Goal: Navigation & Orientation: Find specific page/section

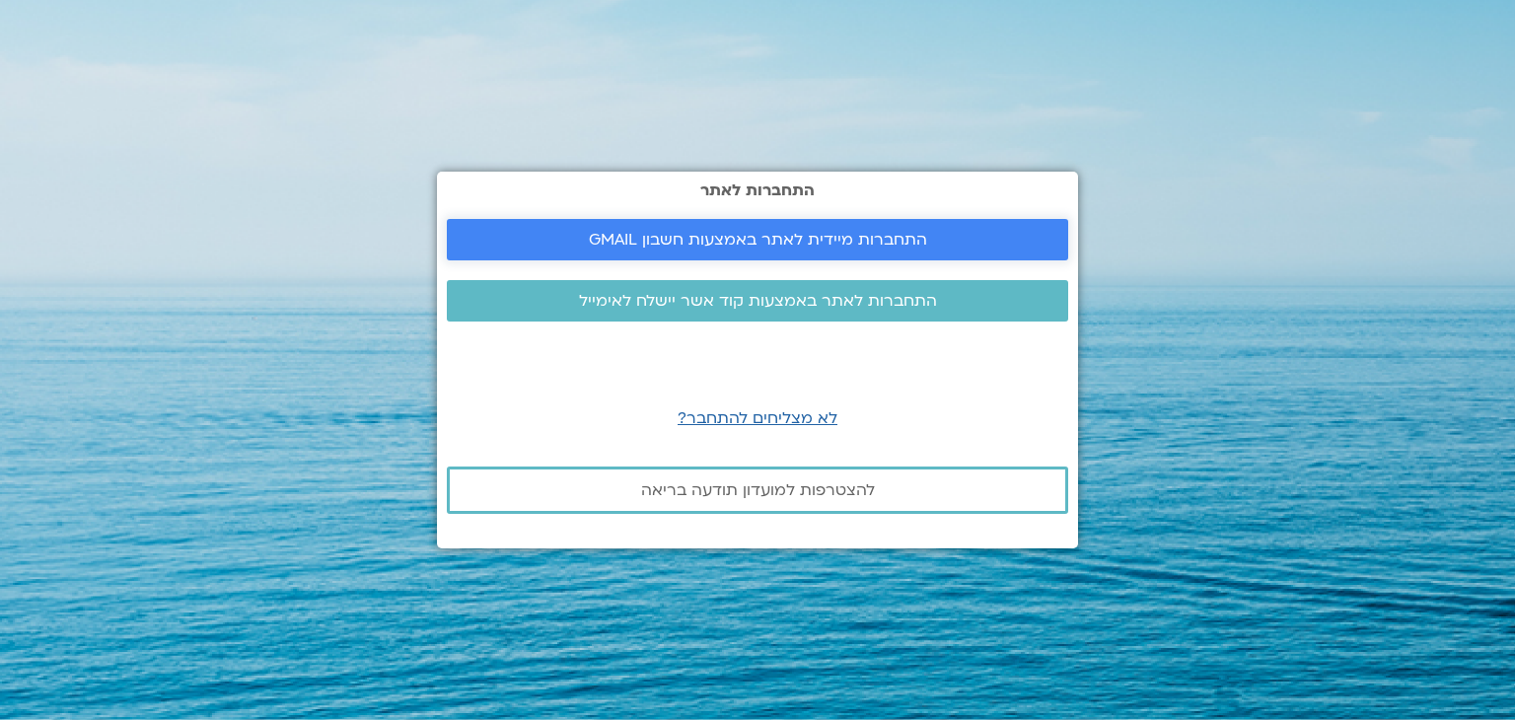
click at [601, 253] on link "התחברות מיידית לאתר באמצעות חשבון GMAIL" at bounding box center [757, 239] width 621 height 41
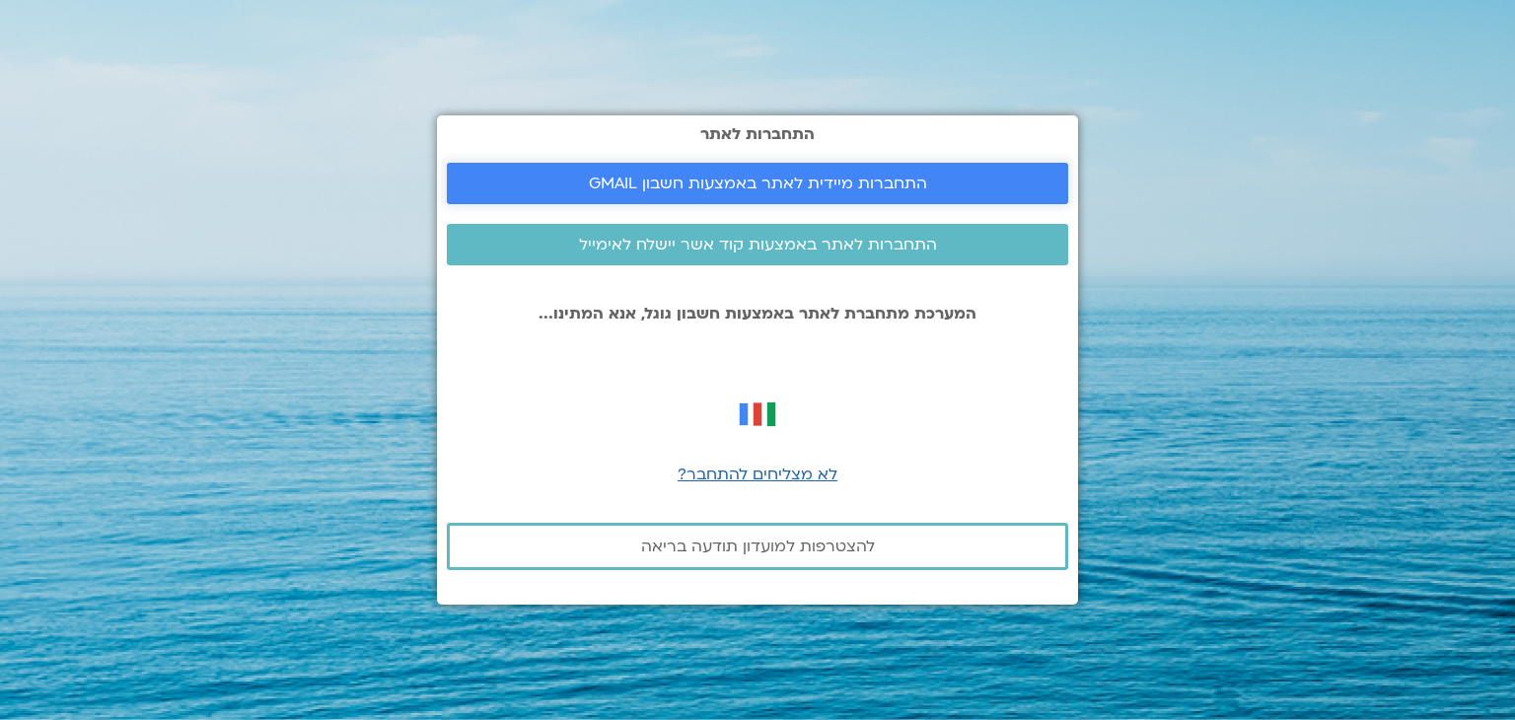
click at [749, 175] on span "התחברות מיידית לאתר באמצעות חשבון GMAIL" at bounding box center [758, 184] width 338 height 18
click at [761, 181] on span "התחברות מיידית לאתר באמצעות חשבון GMAIL" at bounding box center [758, 184] width 338 height 18
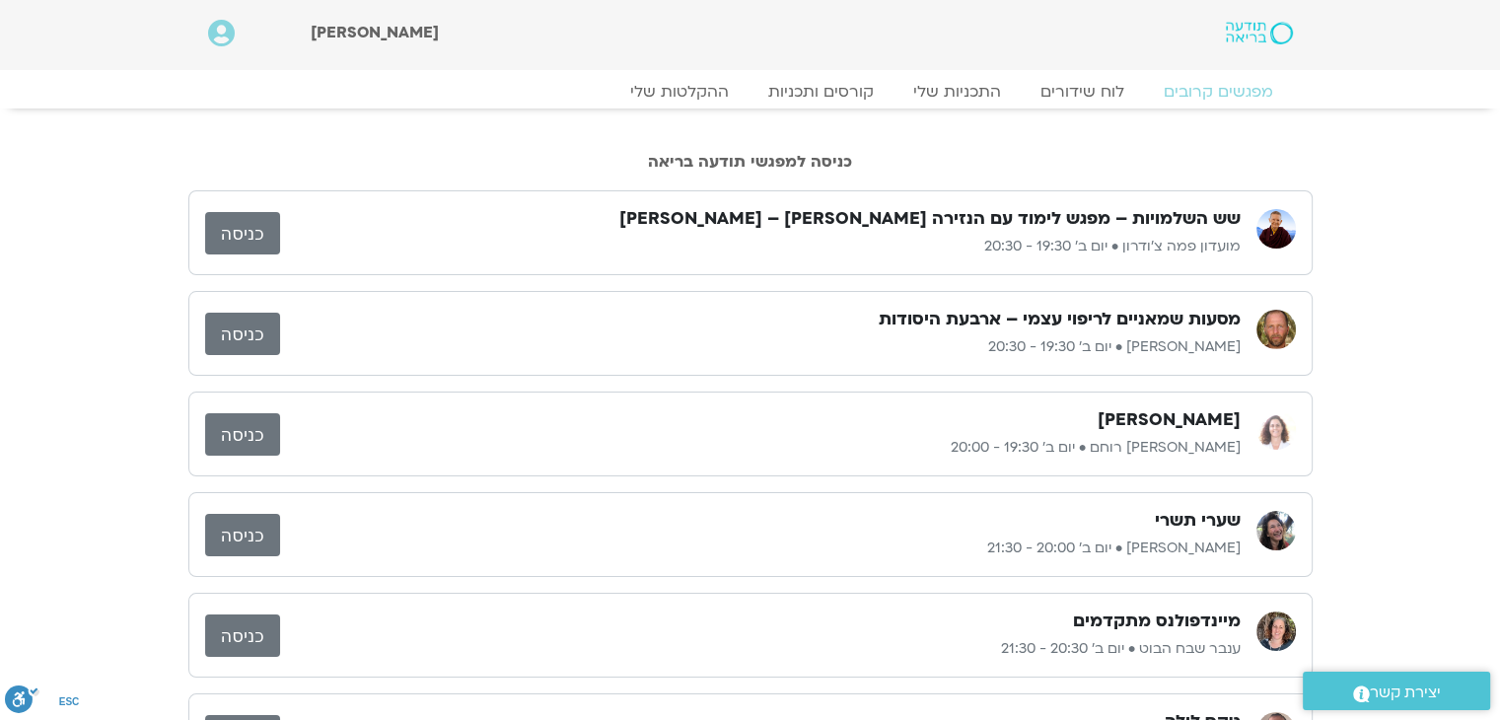
click at [258, 235] on link "כניסה" at bounding box center [242, 233] width 75 height 42
